Goal: Transaction & Acquisition: Purchase product/service

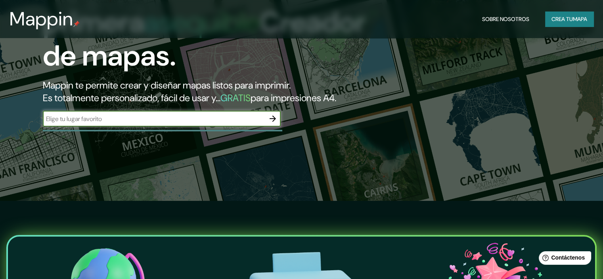
scroll to position [79, 0]
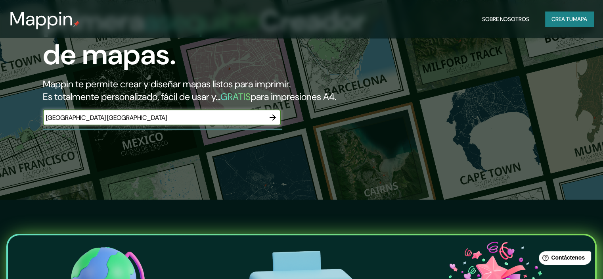
type input "[GEOGRAPHIC_DATA] [GEOGRAPHIC_DATA]"
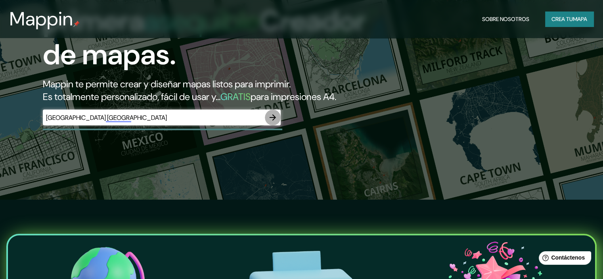
click at [272, 122] on icon "button" at bounding box center [273, 118] width 10 height 10
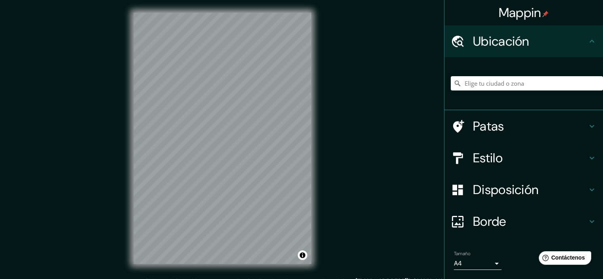
click at [259, 279] on html "Mappin Ubicación Patas Estilo Disposición Borde Elige un borde. Consejo : puede…" at bounding box center [301, 139] width 603 height 279
click at [432, 175] on div "Mappin Ubicación Patas Estilo Disposición Borde Elige un borde. Consejo : puede…" at bounding box center [301, 144] width 603 height 289
click at [30, 220] on div "Mappin Ubicación Patas Estilo Disposición Borde Elige un borde. Consejo : puede…" at bounding box center [301, 144] width 603 height 289
click at [368, 159] on div "Mappin Ubicación Patas Estilo Disposición Borde Elige un borde. Consejo : puede…" at bounding box center [301, 144] width 603 height 289
click at [97, 183] on div "Mappin Ubicación Patas Estilo Disposición Borde Elige un borde. Consejo : puede…" at bounding box center [301, 144] width 603 height 289
